Goal: Information Seeking & Learning: Check status

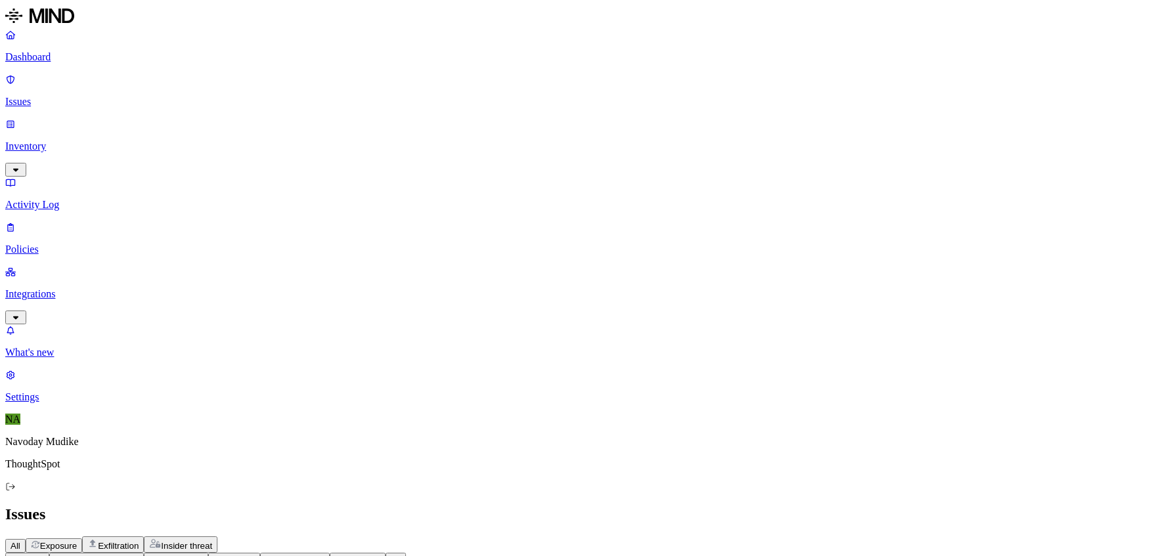
click at [793, 506] on div "Issues" at bounding box center [582, 515] width 1155 height 18
